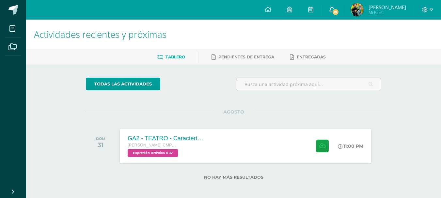
click at [337, 14] on span "19" at bounding box center [335, 11] width 7 height 7
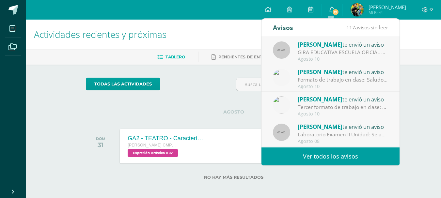
click at [372, 54] on div "GIRA EDUCATIVA ESCUELA OFICIAL RURAL MIXTA LO [PERSON_NAME][GEOGRAPHIC_DATA], […" at bounding box center [343, 53] width 91 height 8
click at [323, 54] on div "GIRA EDUCATIVA ESCUELA OFICIAL RURAL MIXTA LO [PERSON_NAME][GEOGRAPHIC_DATA], […" at bounding box center [343, 53] width 91 height 8
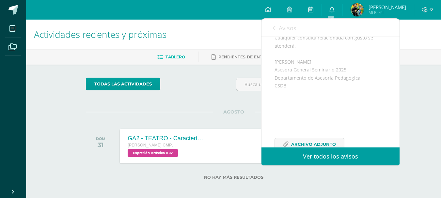
scroll to position [196, 0]
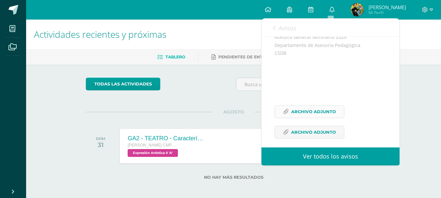
click at [325, 116] on span "Archivo Adjunto" at bounding box center [313, 112] width 45 height 12
click at [312, 139] on span "Archivo Adjunto" at bounding box center [313, 132] width 45 height 12
click at [270, 26] on div "Avisos 116 avisos sin leer Avisos" at bounding box center [331, 28] width 138 height 18
click at [277, 26] on link "Avisos" at bounding box center [285, 28] width 24 height 19
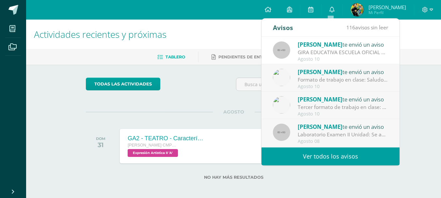
click at [349, 87] on div "Agosto 10" at bounding box center [343, 87] width 91 height 6
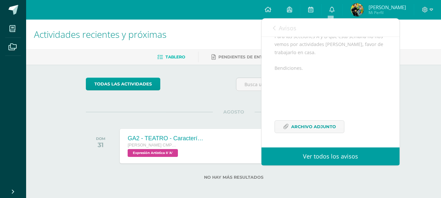
scroll to position [123, 0]
click at [323, 131] on span "Archivo Adjunto" at bounding box center [313, 127] width 45 height 12
click at [291, 27] on span "Avisos" at bounding box center [288, 28] width 18 height 8
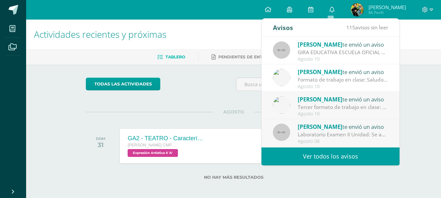
click at [328, 101] on span "[PERSON_NAME]" at bounding box center [320, 100] width 45 height 8
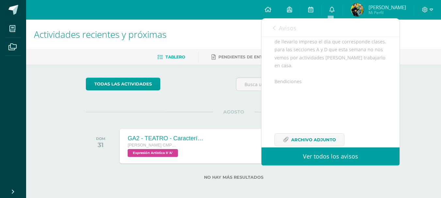
scroll to position [90, 0]
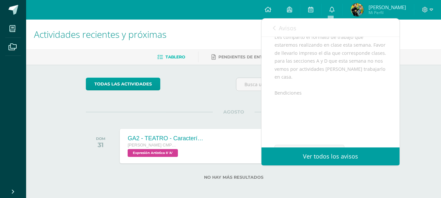
click at [281, 25] on span "Avisos" at bounding box center [288, 28] width 18 height 8
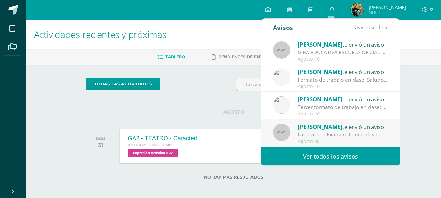
click at [418, 62] on ul "Tablero Pendientes de entrega Entregadas" at bounding box center [241, 57] width 415 height 11
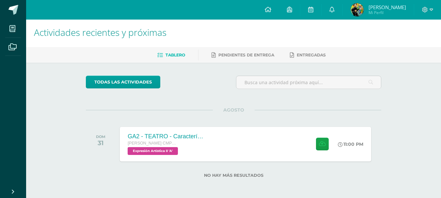
scroll to position [3, 0]
